Goal: Check status: Check status

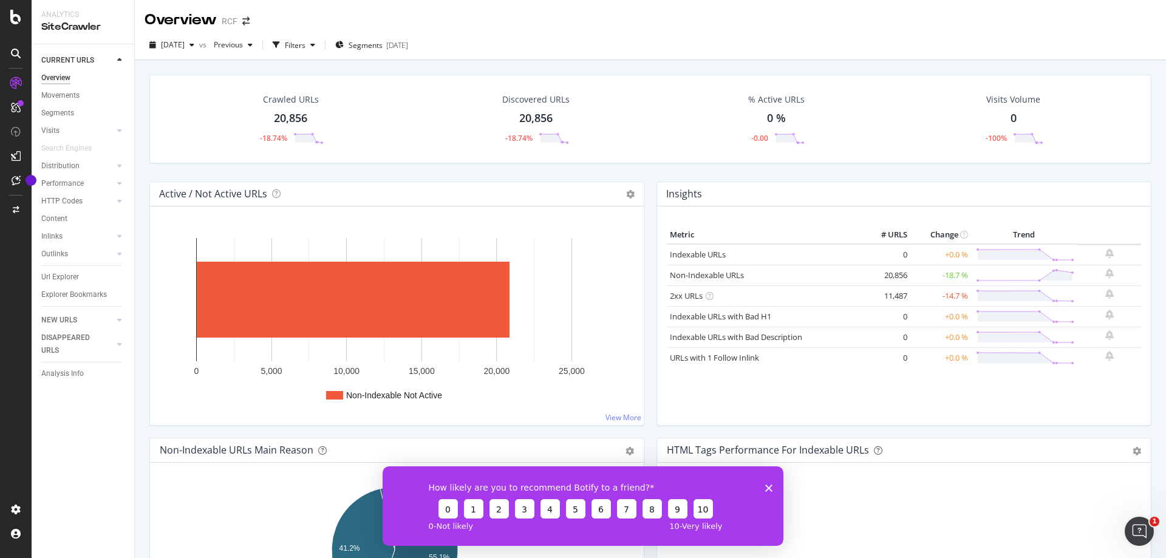
click at [768, 486] on polygon "Fermer l'enquête" at bounding box center [768, 487] width 7 height 7
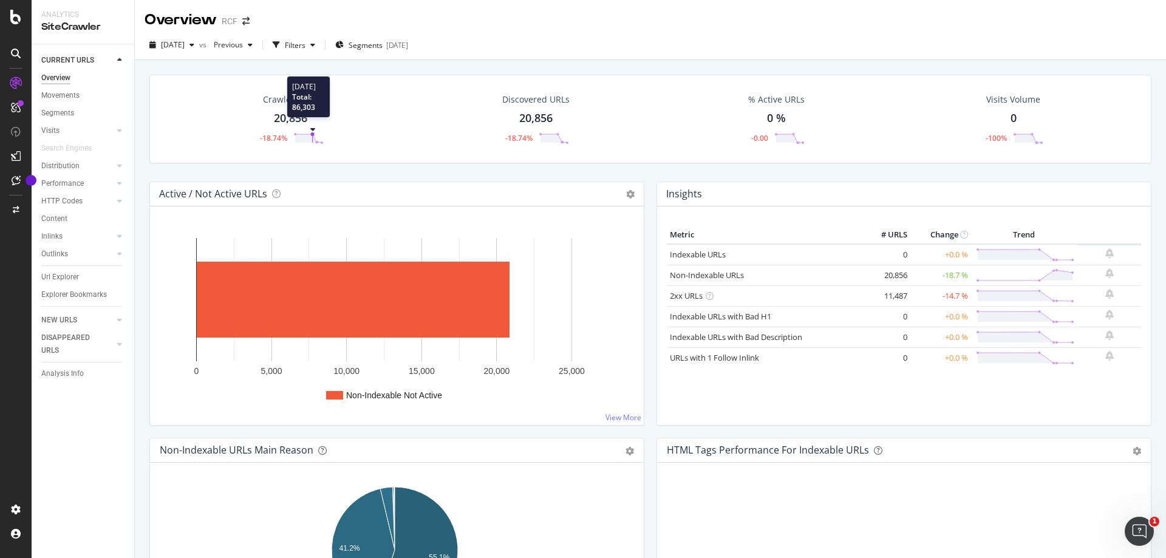
click at [311, 134] on circle at bounding box center [313, 134] width 4 height 4
click at [199, 47] on div "button" at bounding box center [192, 44] width 15 height 7
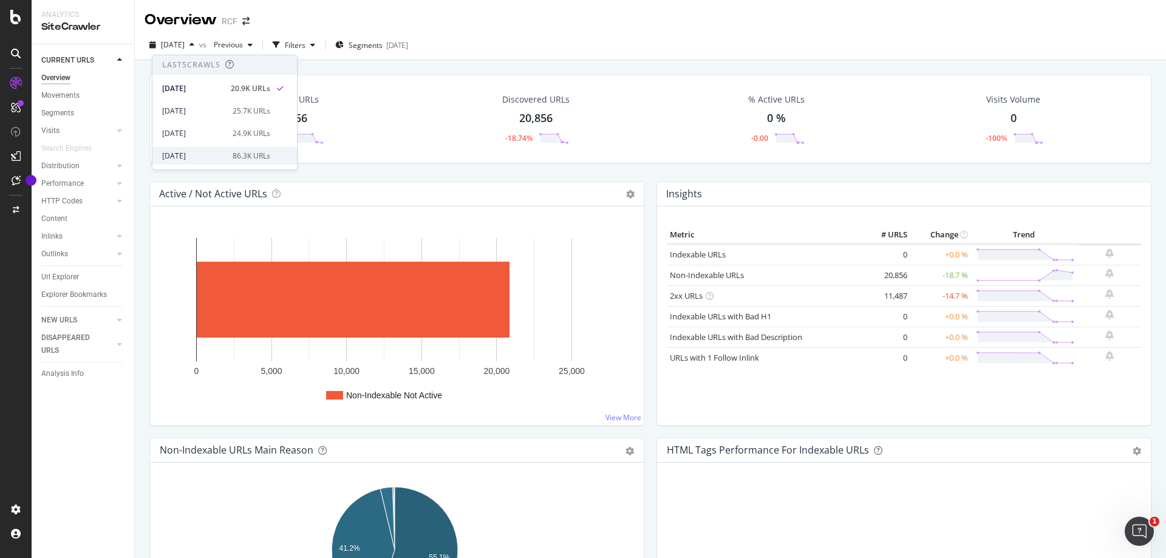
click at [206, 151] on div "[DATE]" at bounding box center [193, 156] width 63 height 11
